Goal: Information Seeking & Learning: Learn about a topic

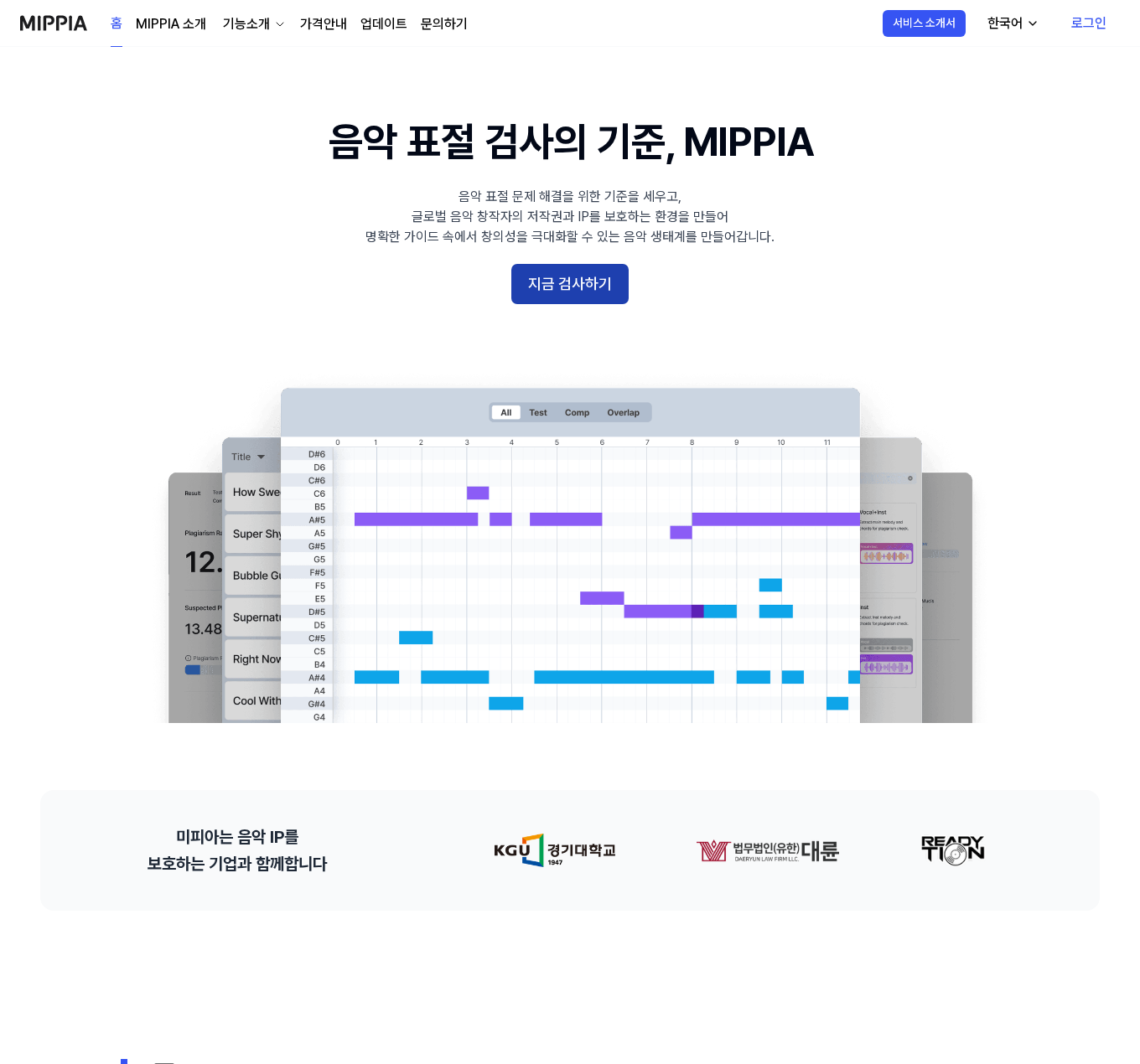
click at [568, 279] on button "지금 검사하기" at bounding box center [570, 283] width 117 height 40
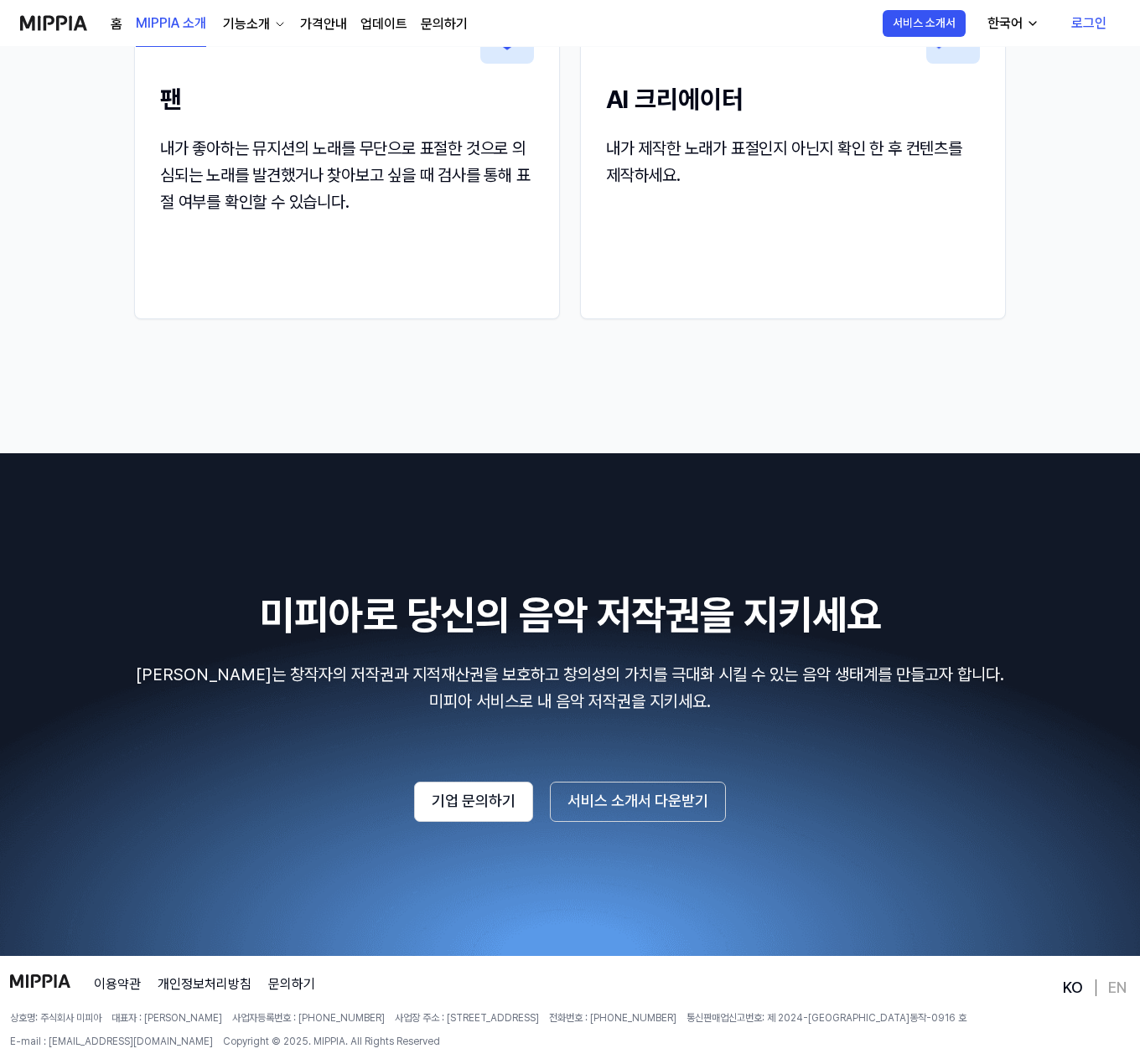
scroll to position [2178, 0]
